Goal: Transaction & Acquisition: Purchase product/service

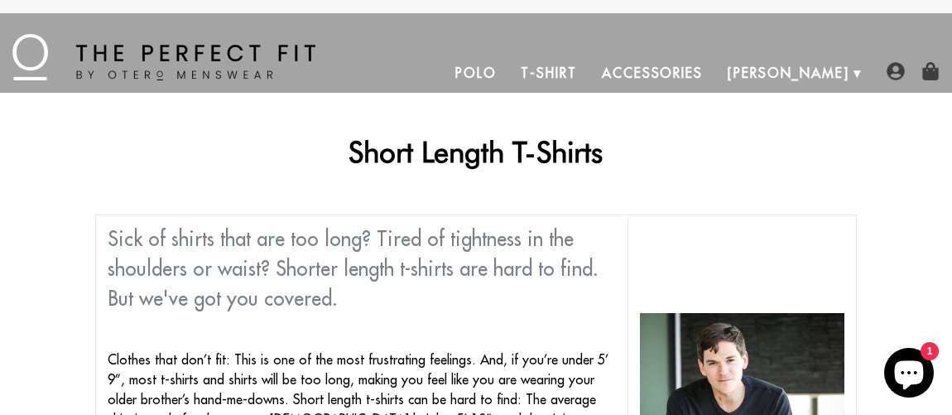
click at [589, 78] on link "T-Shirt" at bounding box center [548, 73] width 80 height 40
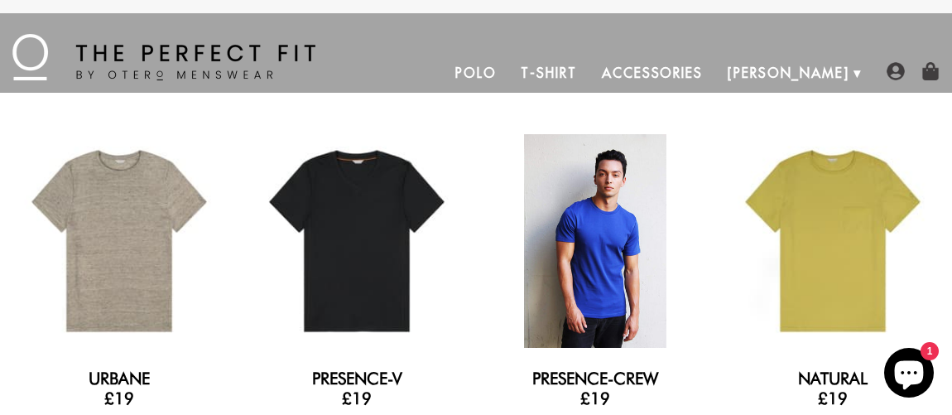
click at [581, 234] on div at bounding box center [596, 241] width 214 height 214
